Goal: Task Accomplishment & Management: Complete application form

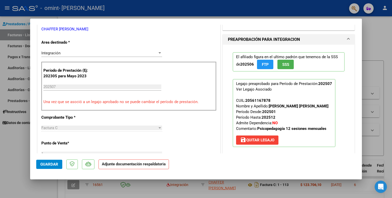
scroll to position [97, 0]
click at [141, 168] on p "Adjunte documentación respaldatoria" at bounding box center [134, 165] width 71 height 10
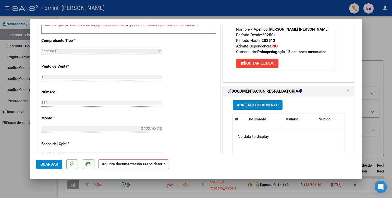
scroll to position [309, 0]
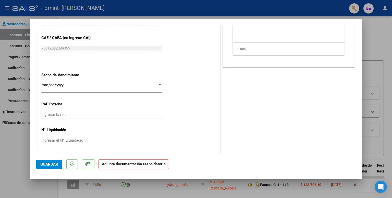
click at [379, 55] on div at bounding box center [196, 99] width 392 height 198
type input "$ 0,00"
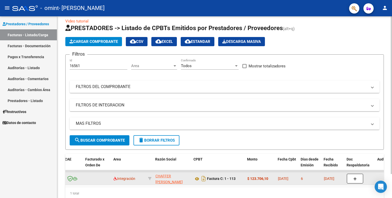
scroll to position [0, 53]
click at [360, 181] on button "button" at bounding box center [355, 179] width 16 height 10
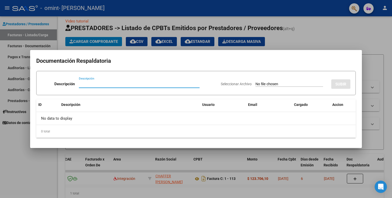
click at [310, 85] on input "Seleccionar Archivo" at bounding box center [290, 84] width 68 height 5
type input "C:\fakepath\PSICOP [PERSON_NAME]- [DATE].pdf"
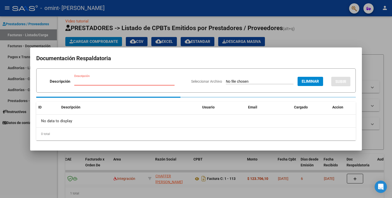
click at [131, 82] on input "Descripción" at bounding box center [124, 81] width 100 height 5
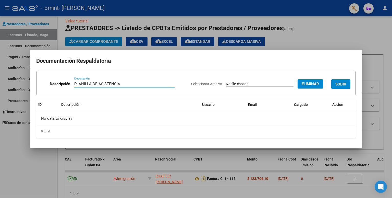
type input "PLANILLA DE ASISTENCIA"
click at [341, 84] on span "SUBIR" at bounding box center [341, 84] width 11 height 5
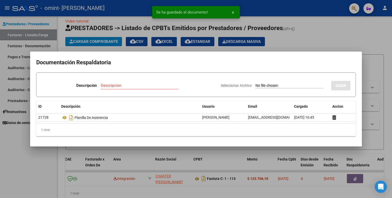
click at [330, 45] on div at bounding box center [196, 99] width 392 height 198
